Goal: Navigation & Orientation: Find specific page/section

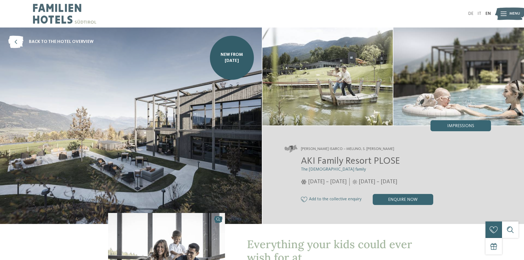
click at [515, 13] on span "Menu" at bounding box center [514, 13] width 11 height 5
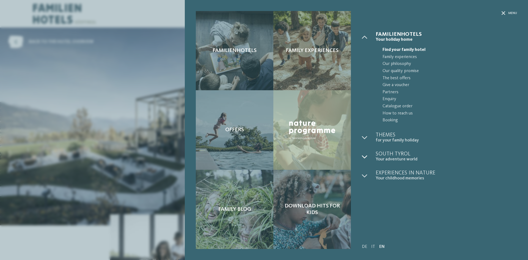
click at [367, 156] on icon at bounding box center [364, 156] width 5 height 5
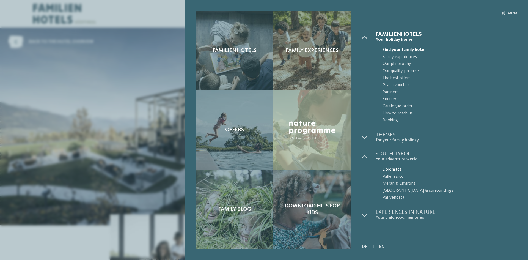
click at [391, 168] on span "Dolomites" at bounding box center [450, 169] width 134 height 7
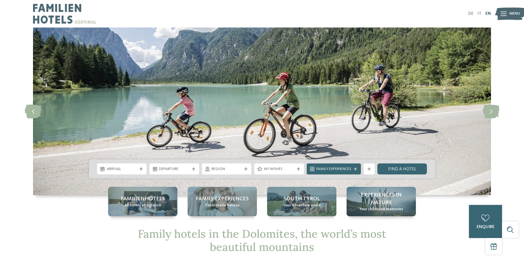
click at [489, 15] on link "EN" at bounding box center [487, 14] width 5 height 4
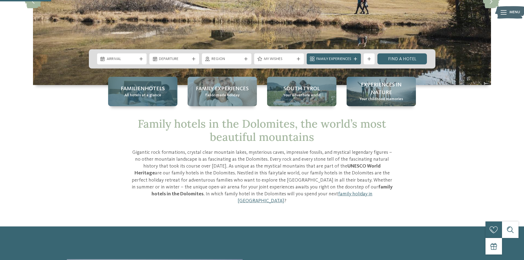
click at [166, 95] on div "Familienhotels All hotels at a glance" at bounding box center [142, 91] width 69 height 29
